Goal: Information Seeking & Learning: Learn about a topic

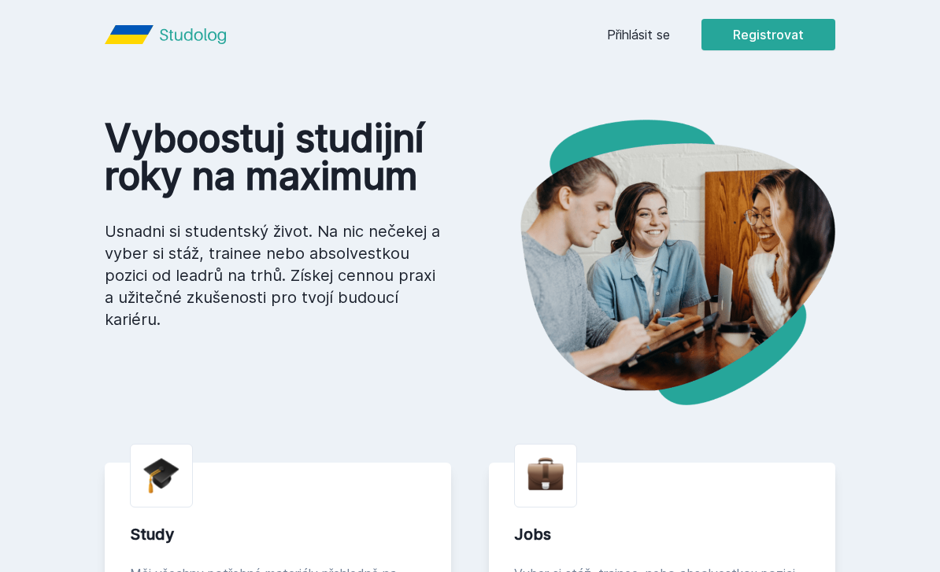
click at [648, 32] on link "Přihlásit se" at bounding box center [638, 34] width 63 height 19
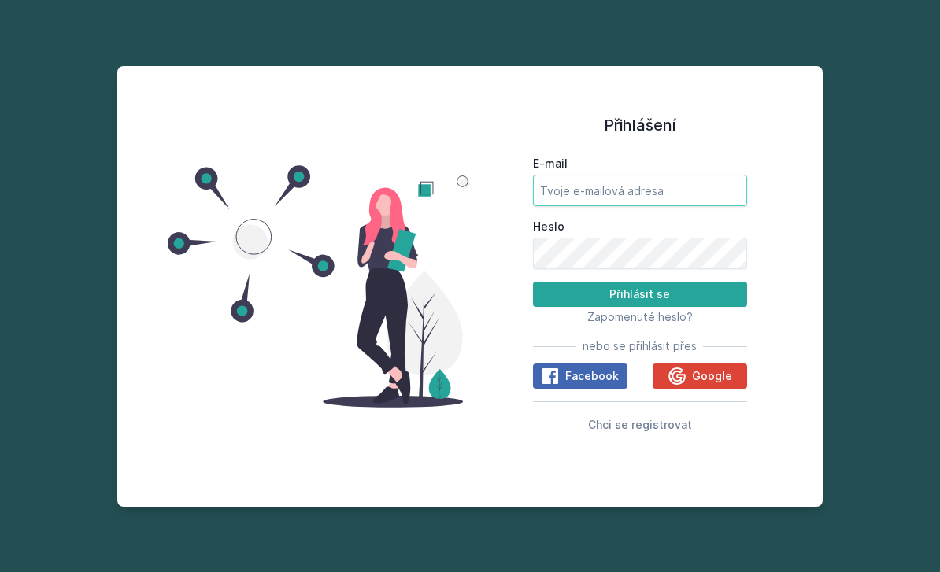
click at [664, 206] on input "E-mail" at bounding box center [640, 190] width 214 height 31
type input "[EMAIL_ADDRESS][DOMAIN_NAME]"
click at [639, 307] on button "Přihlásit se" at bounding box center [640, 294] width 214 height 25
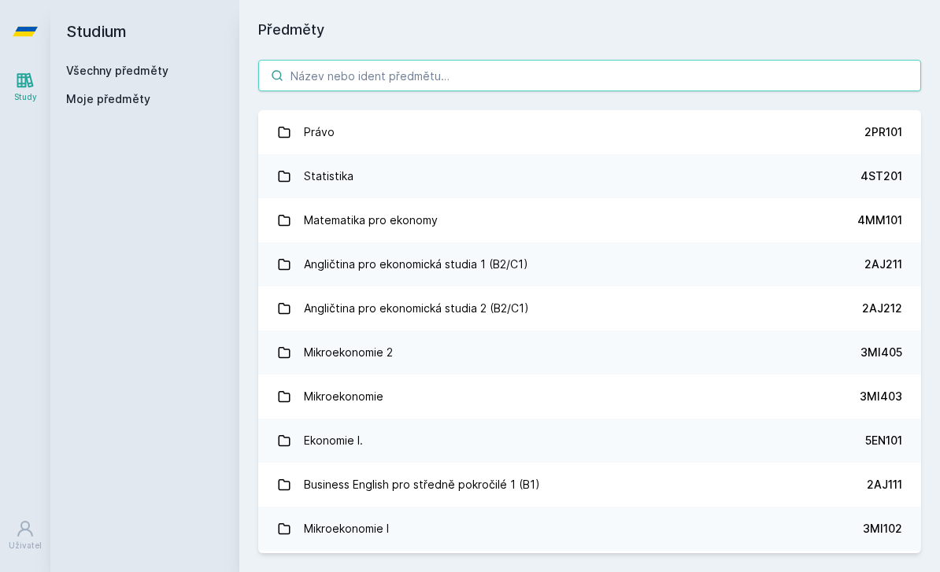
click at [503, 80] on input "search" at bounding box center [589, 75] width 663 height 31
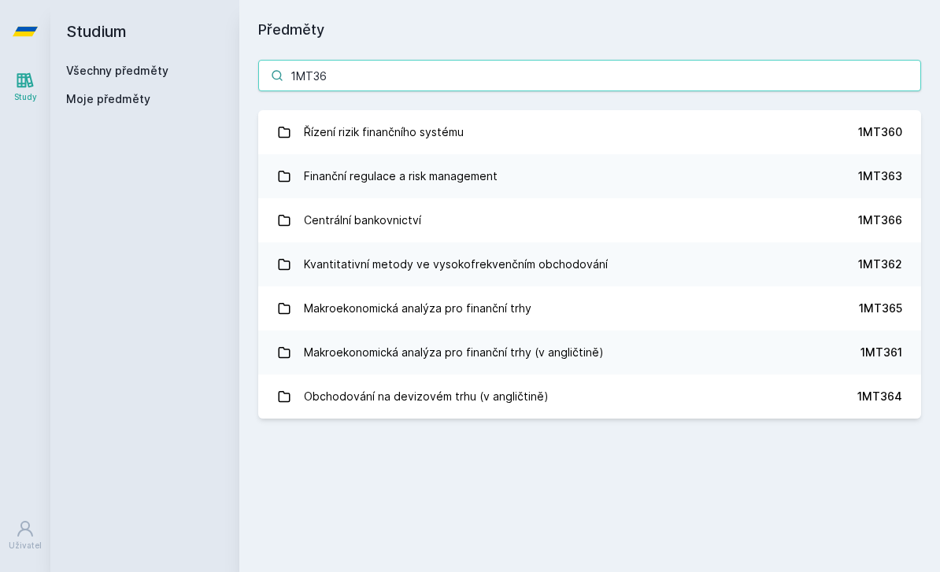
type input "1MT36"
click at [503, 183] on link "Finanční regulace a risk management 1MT363" at bounding box center [589, 176] width 663 height 44
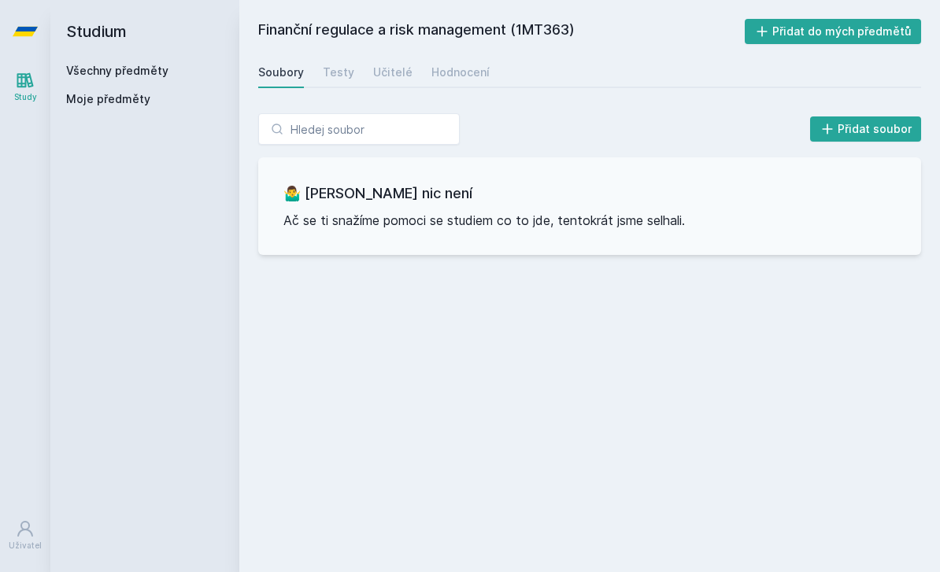
click at [394, 72] on div "Učitelé" at bounding box center [392, 73] width 39 height 16
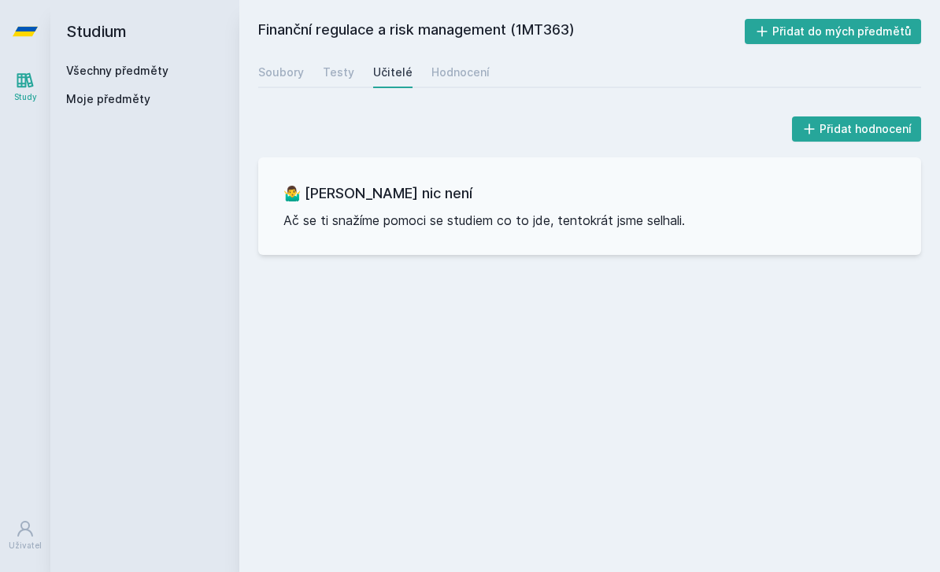
click at [465, 72] on div "Hodnocení" at bounding box center [460, 73] width 58 height 16
click at [395, 60] on link "Učitelé" at bounding box center [392, 72] width 39 height 31
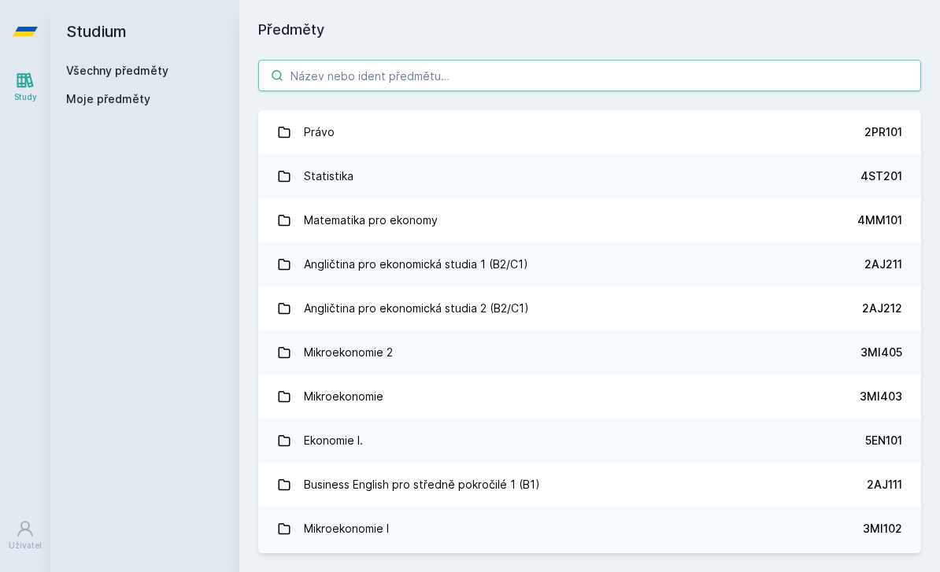
click at [408, 80] on input "search" at bounding box center [589, 75] width 663 height 31
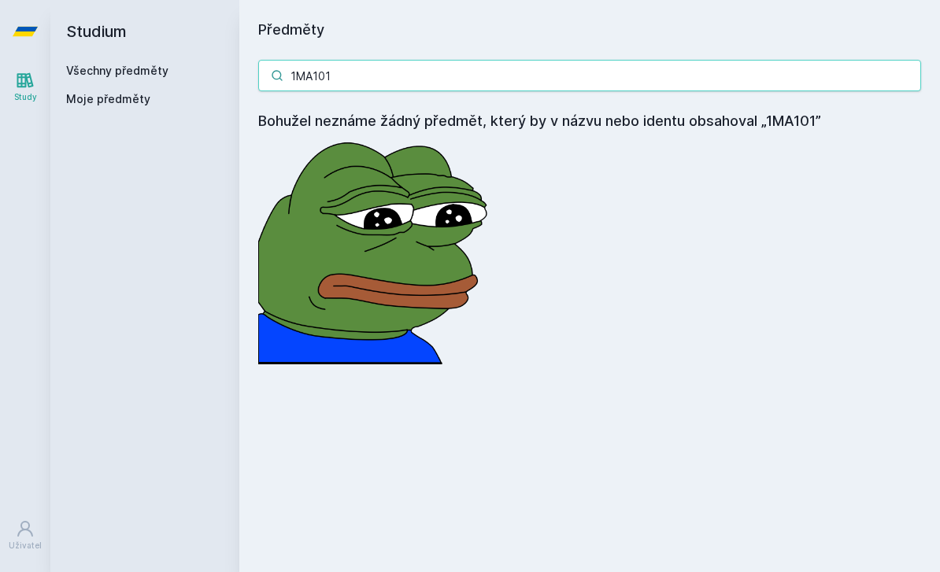
click at [826, 85] on input "1MA101" at bounding box center [589, 75] width 663 height 31
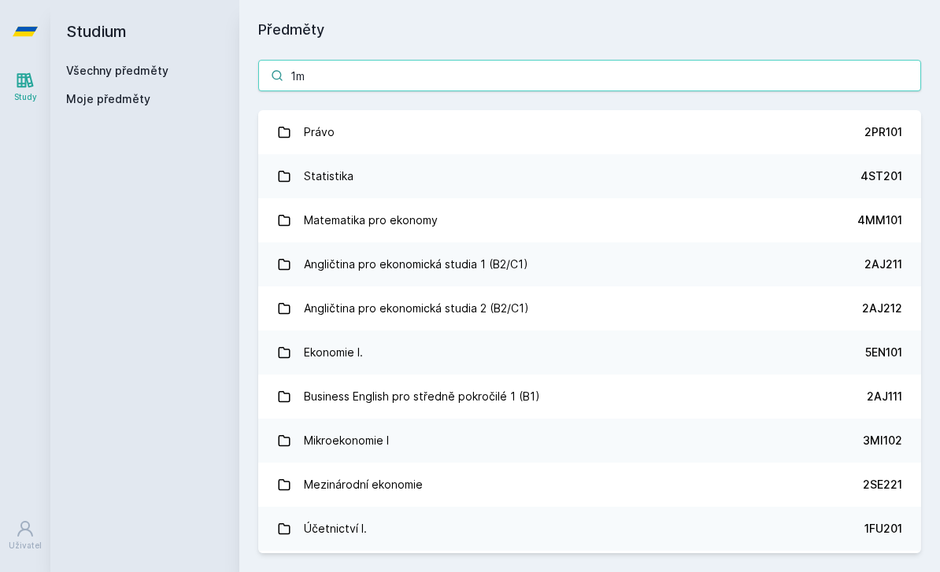
type input "1ma"
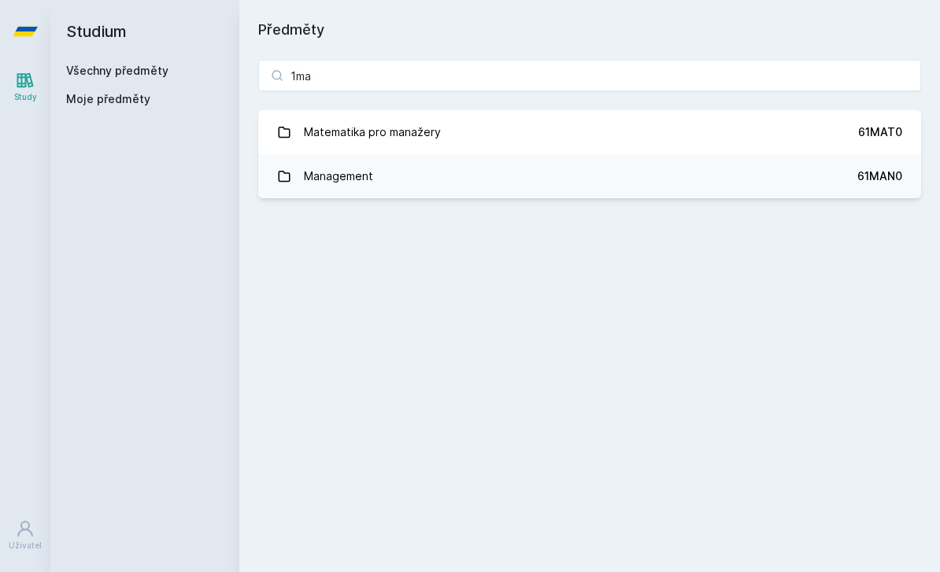
click at [756, 192] on link "Management 61MAN0" at bounding box center [589, 176] width 663 height 44
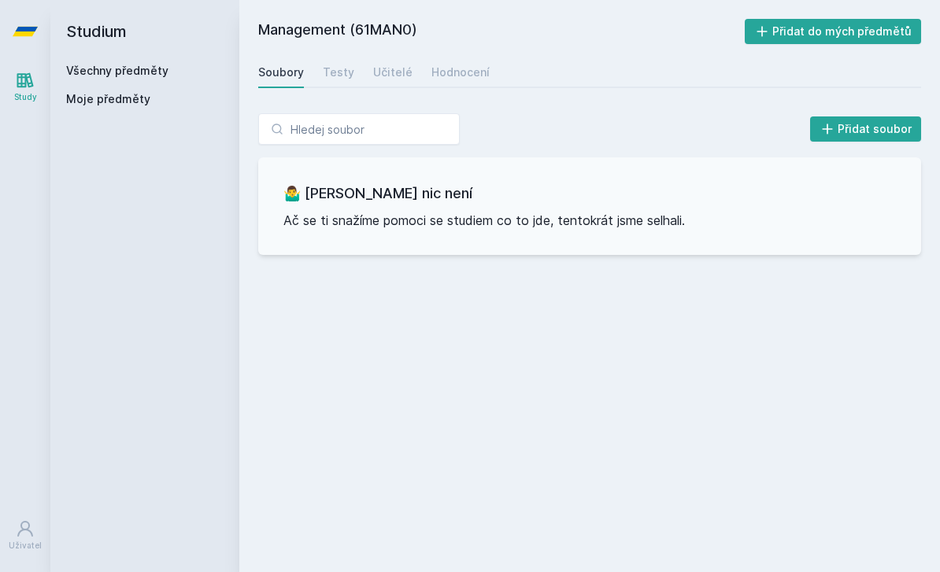
click at [475, 66] on div "Hodnocení" at bounding box center [460, 73] width 58 height 16
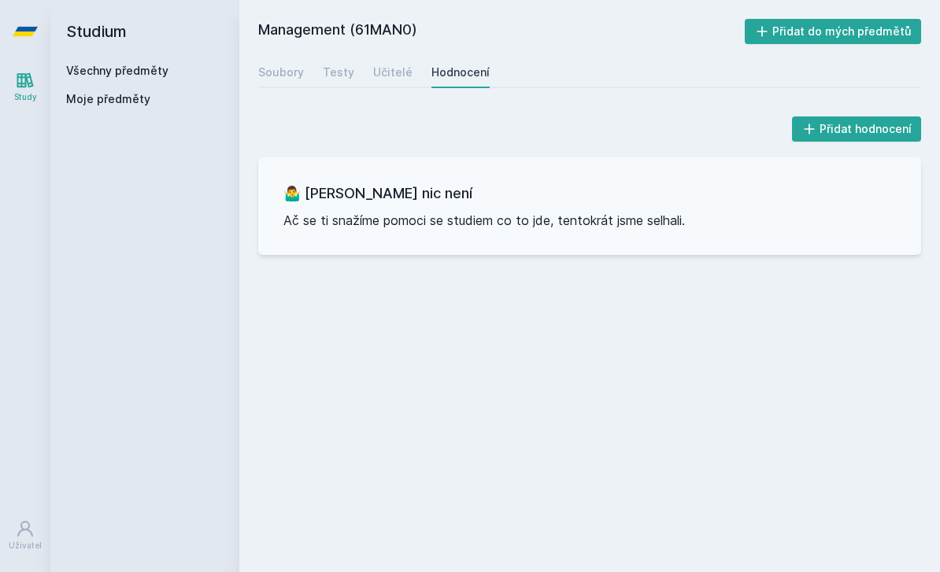
click at [92, 46] on h2 "Studium" at bounding box center [144, 31] width 157 height 63
click at [77, 73] on link "Všechny předměty" at bounding box center [117, 70] width 102 height 13
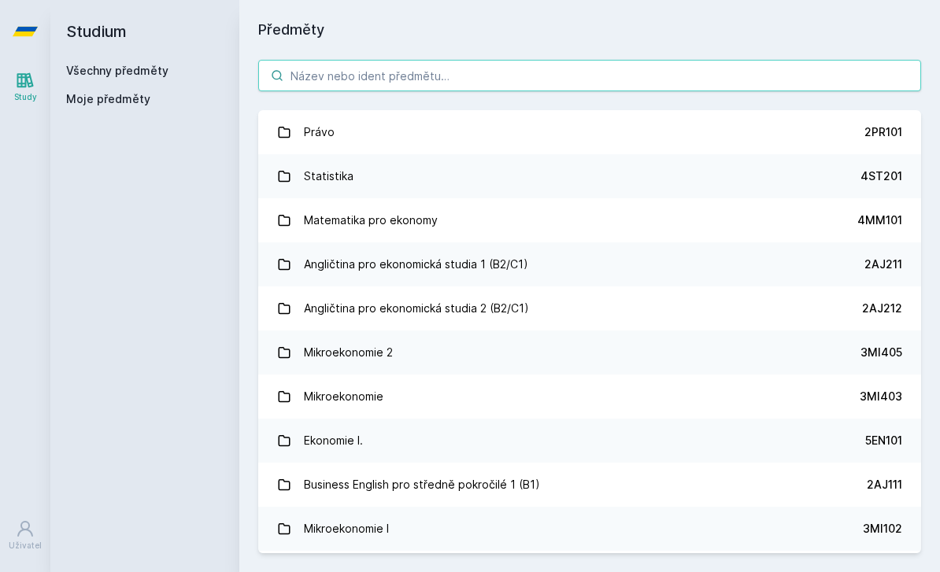
click at [471, 69] on input "search" at bounding box center [589, 75] width 663 height 31
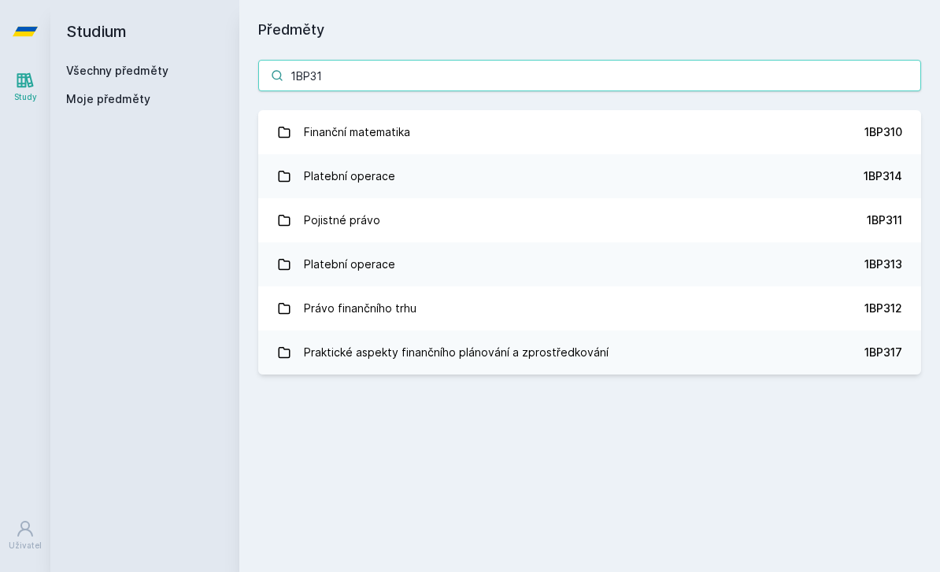
type input "1BP317"
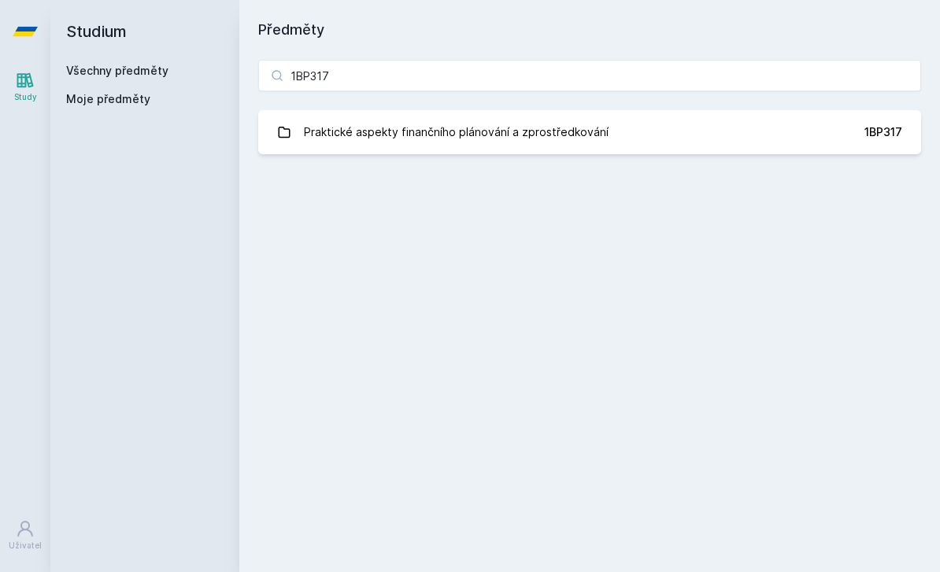
click at [640, 140] on link "Praktické aspekty finančního plánování a zprostředkování 1BP317" at bounding box center [589, 132] width 663 height 44
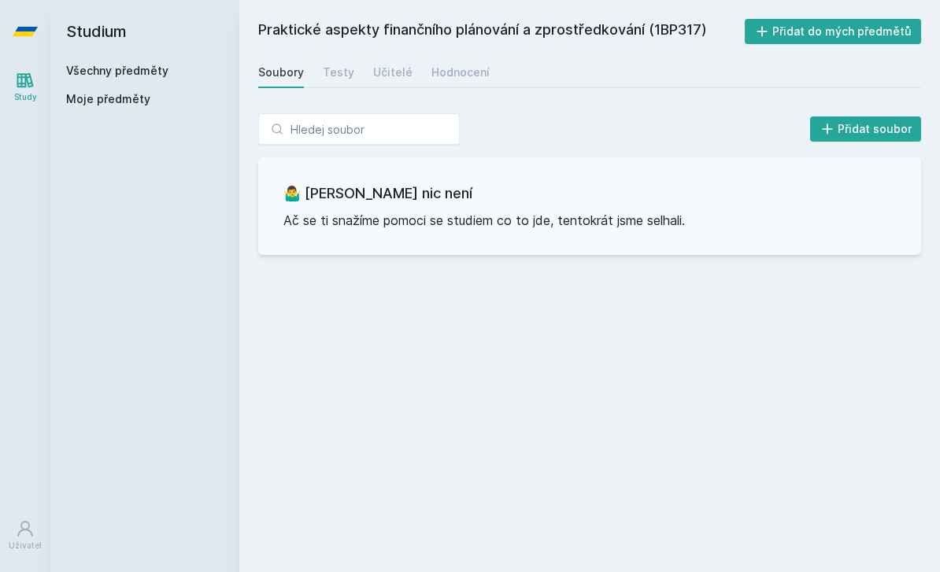
click at [466, 68] on div "Hodnocení" at bounding box center [460, 73] width 58 height 16
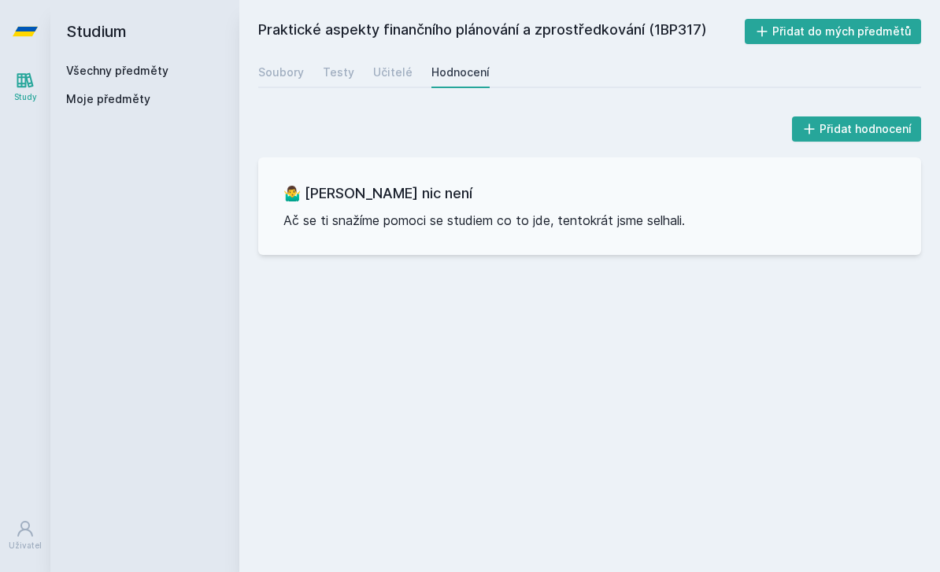
click at [283, 74] on div "Soubory" at bounding box center [281, 73] width 46 height 16
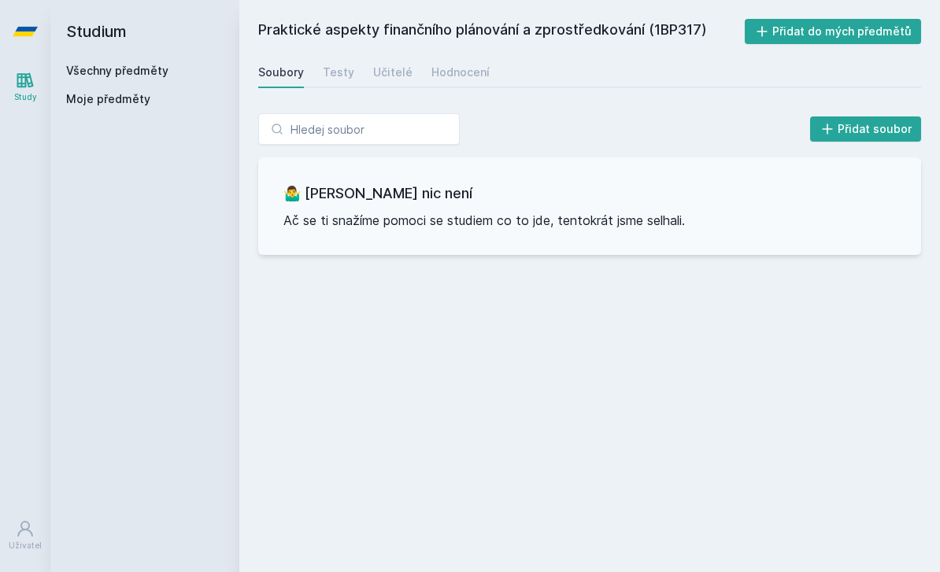
click at [161, 70] on link "Všechny předměty" at bounding box center [117, 70] width 102 height 13
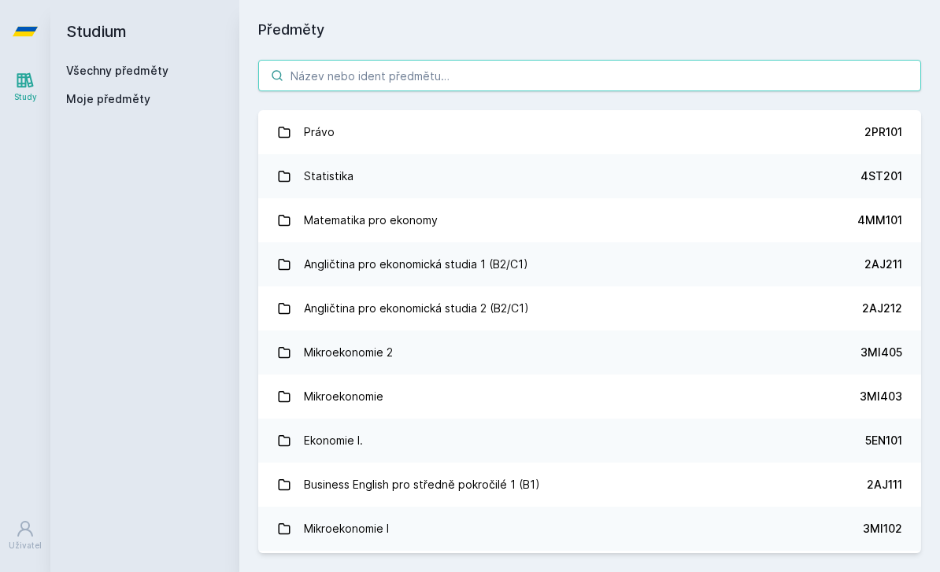
click at [401, 66] on input "search" at bounding box center [589, 75] width 663 height 31
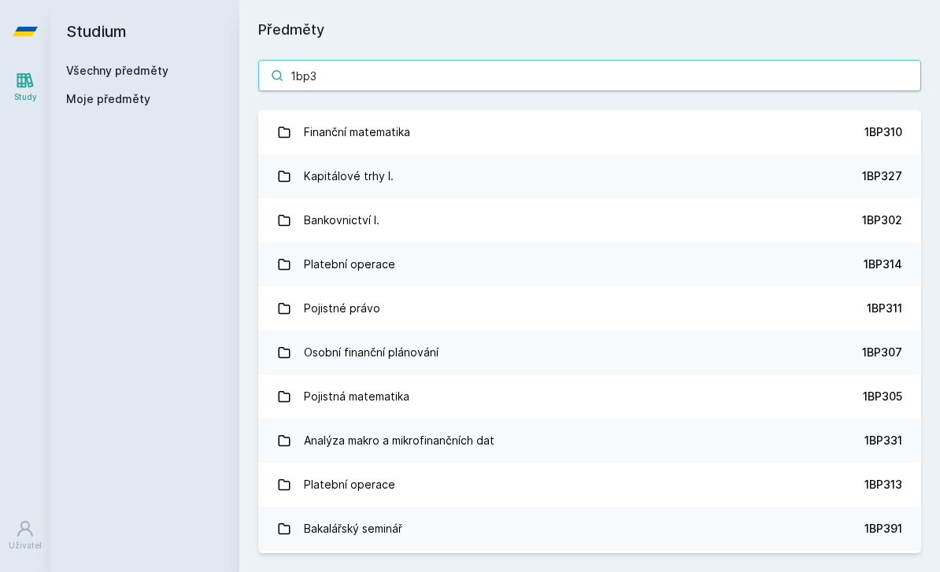
type input "1bp30"
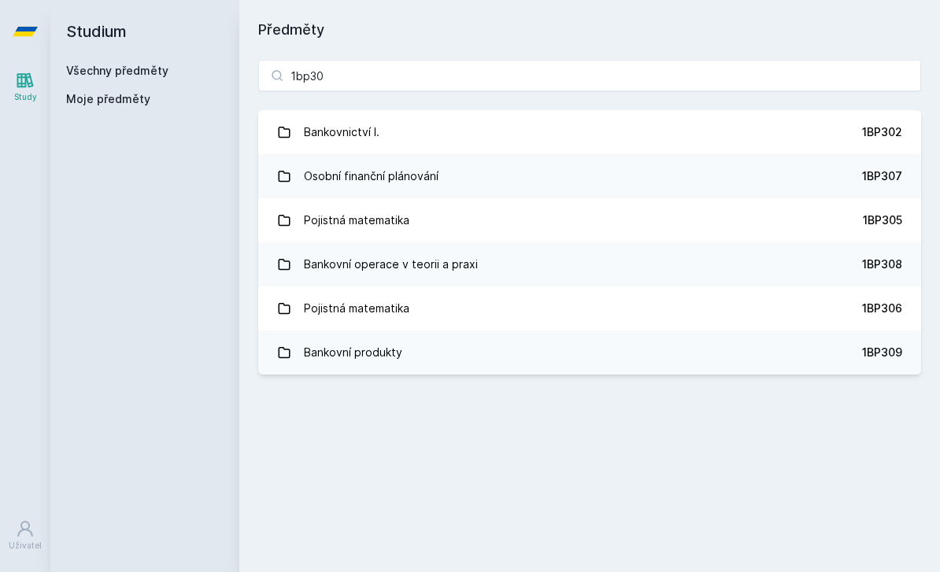
click at [452, 227] on link "Pojistná matematika 1BP305" at bounding box center [589, 220] width 663 height 44
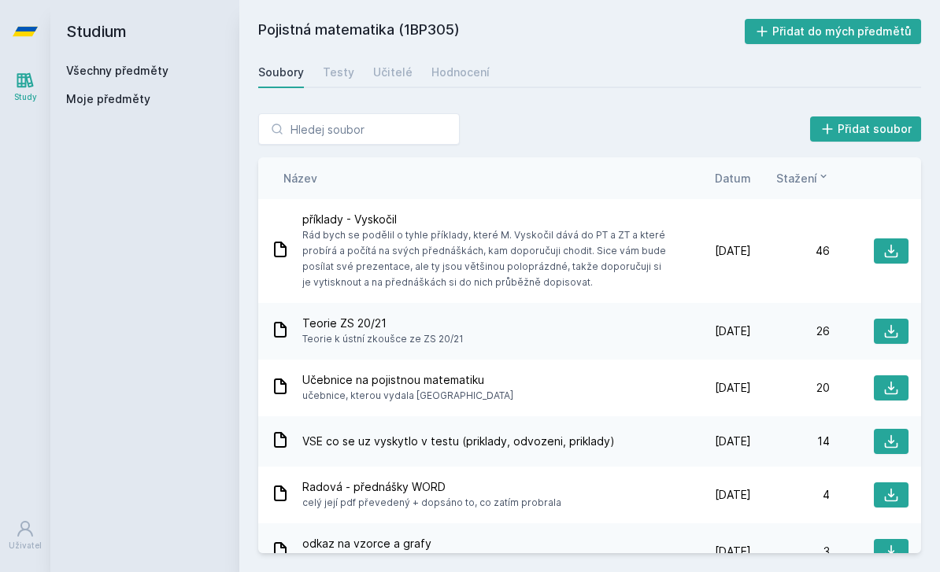
click at [463, 65] on div "Hodnocení" at bounding box center [460, 73] width 58 height 16
